Goal: Share content

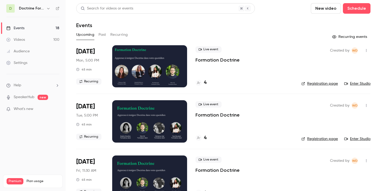
click at [47, 9] on icon "button" at bounding box center [48, 8] width 4 height 4
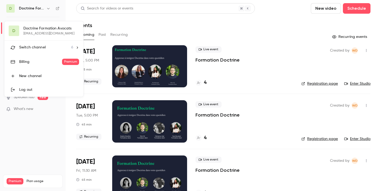
click at [47, 48] on div "Switch channel 6" at bounding box center [46, 48] width 54 height 6
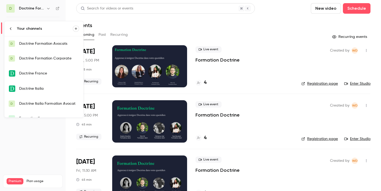
scroll to position [8, 0]
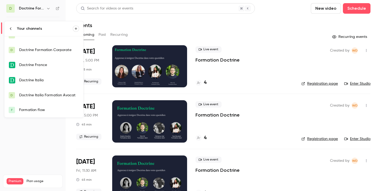
click at [40, 109] on div "Formation flow" at bounding box center [49, 109] width 60 height 5
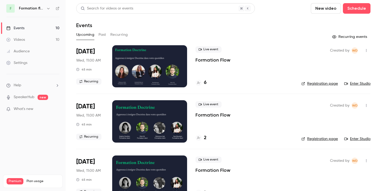
click at [46, 7] on icon "button" at bounding box center [48, 8] width 4 height 4
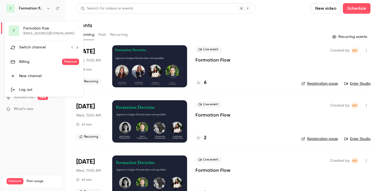
click at [65, 48] on div "Switch channel 6" at bounding box center [46, 48] width 54 height 6
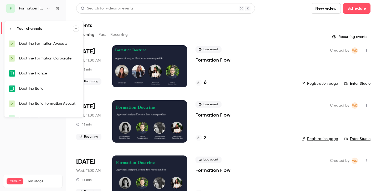
click at [50, 44] on div "Doctrine Formation Avocats" at bounding box center [49, 43] width 60 height 5
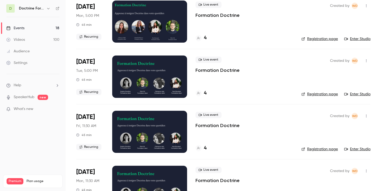
scroll to position [47, 0]
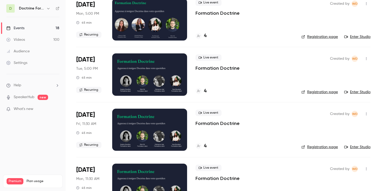
click at [366, 59] on icon "button" at bounding box center [366, 59] width 4 height 4
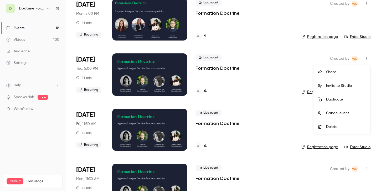
click at [332, 73] on div "Share" at bounding box center [346, 71] width 40 height 5
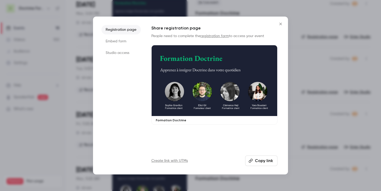
click at [121, 42] on li "Embed form" at bounding box center [120, 41] width 39 height 9
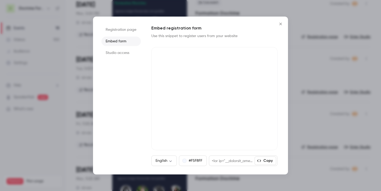
click at [301, 60] on div at bounding box center [190, 95] width 381 height 191
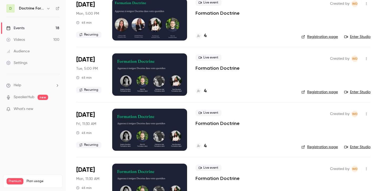
scroll to position [75, 0]
